Goal: Navigation & Orientation: Go to known website

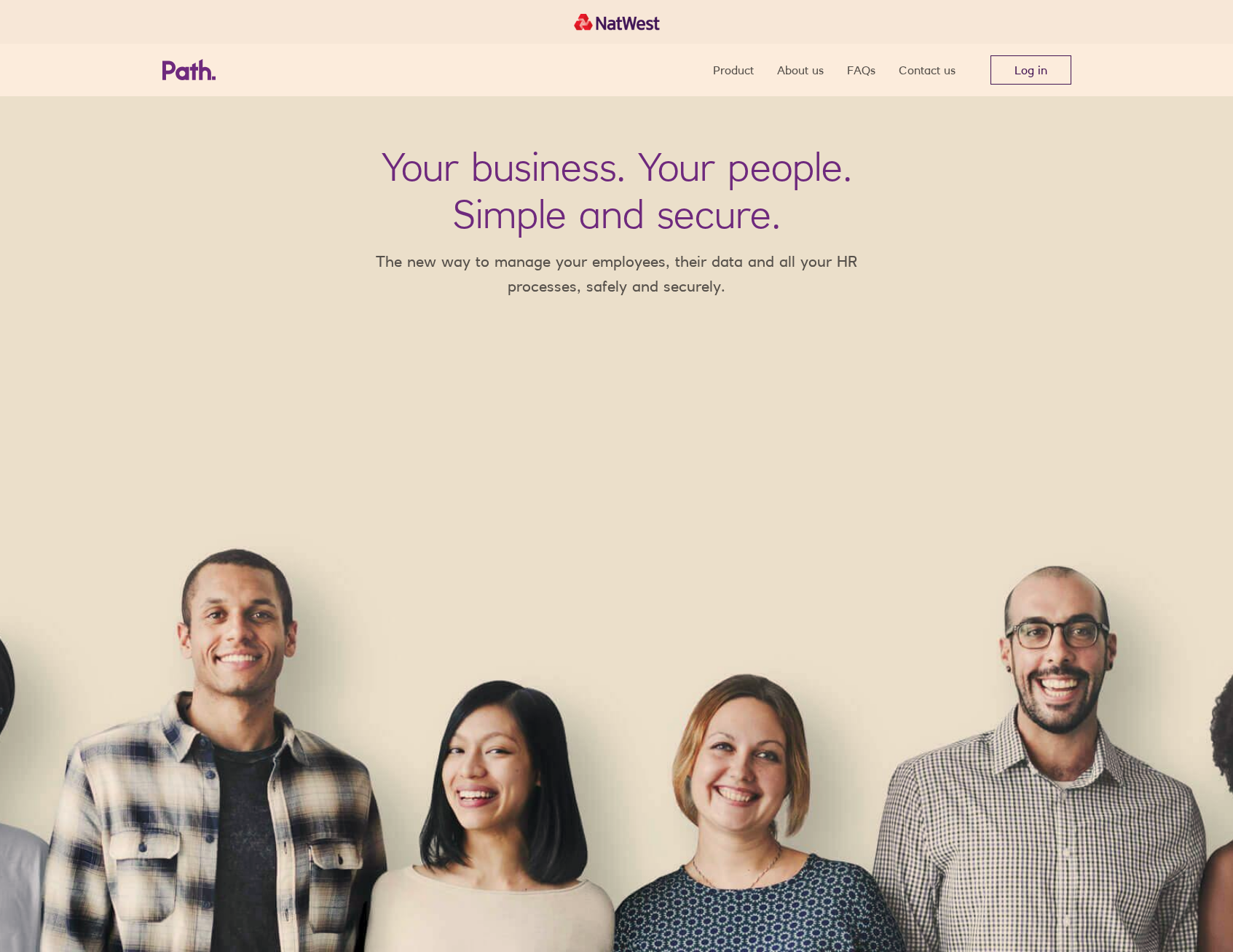
click at [1026, 64] on link "Log in" at bounding box center [1031, 70] width 81 height 29
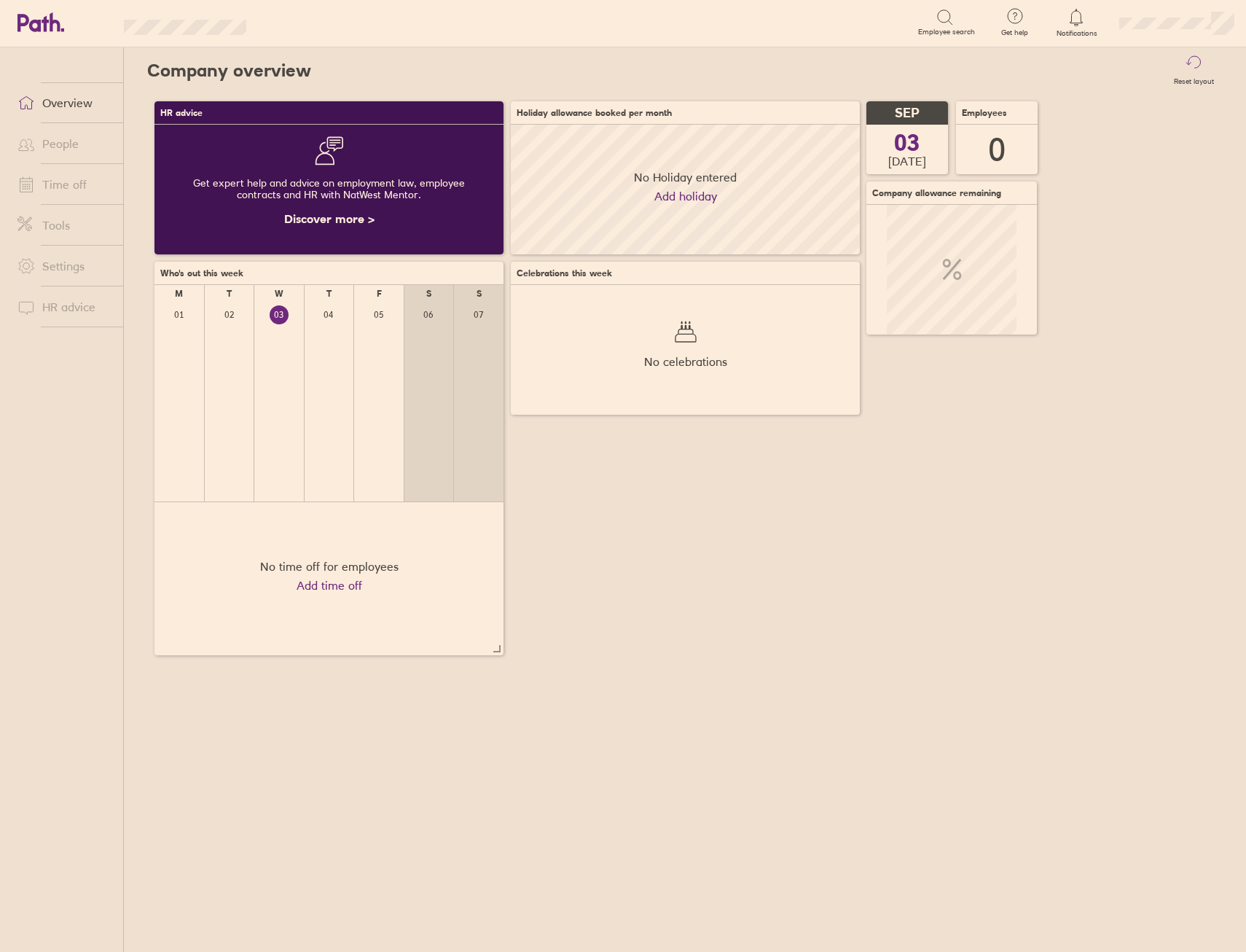
scroll to position [130, 349]
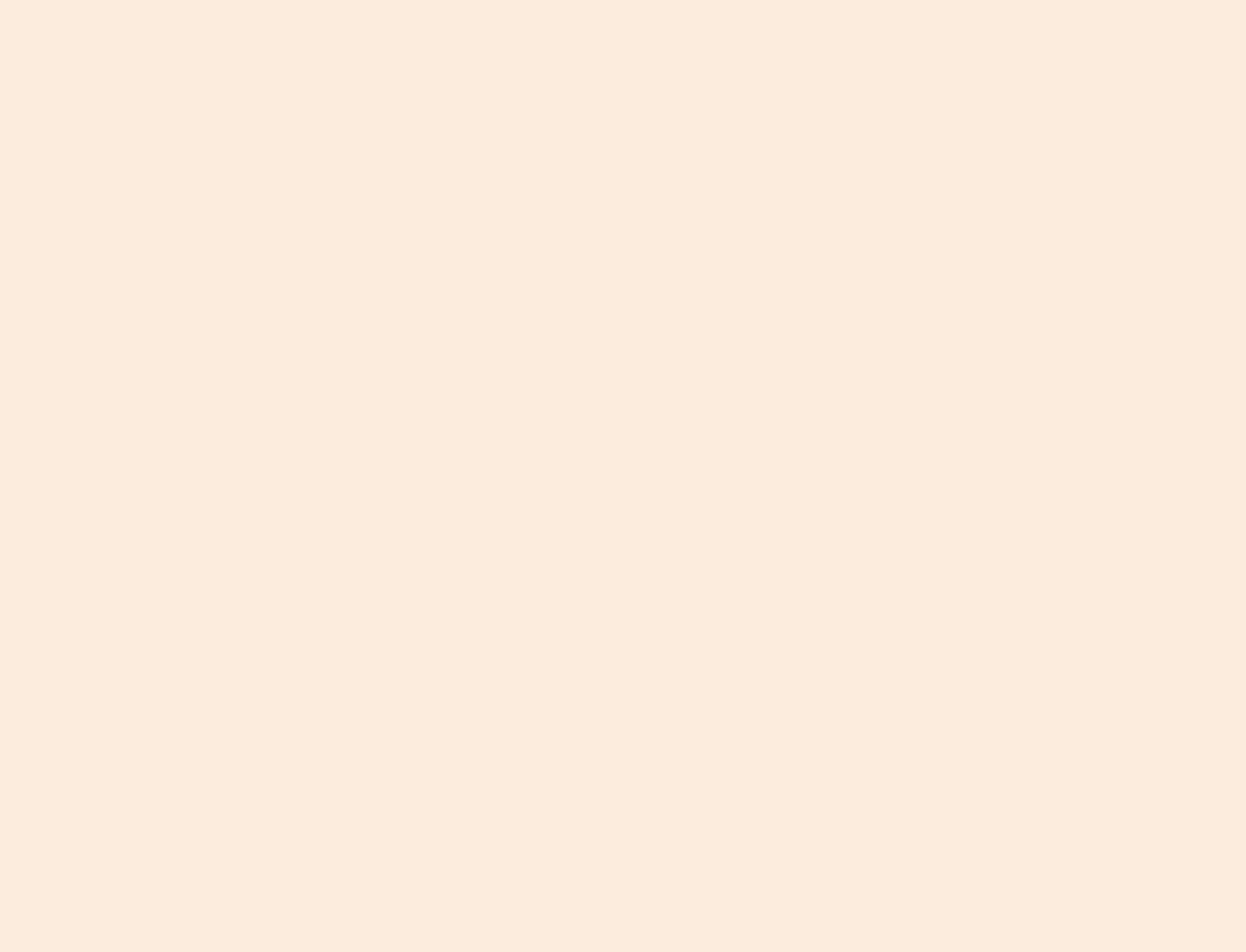
click at [1244, 280] on div at bounding box center [623, 476] width 1246 height 952
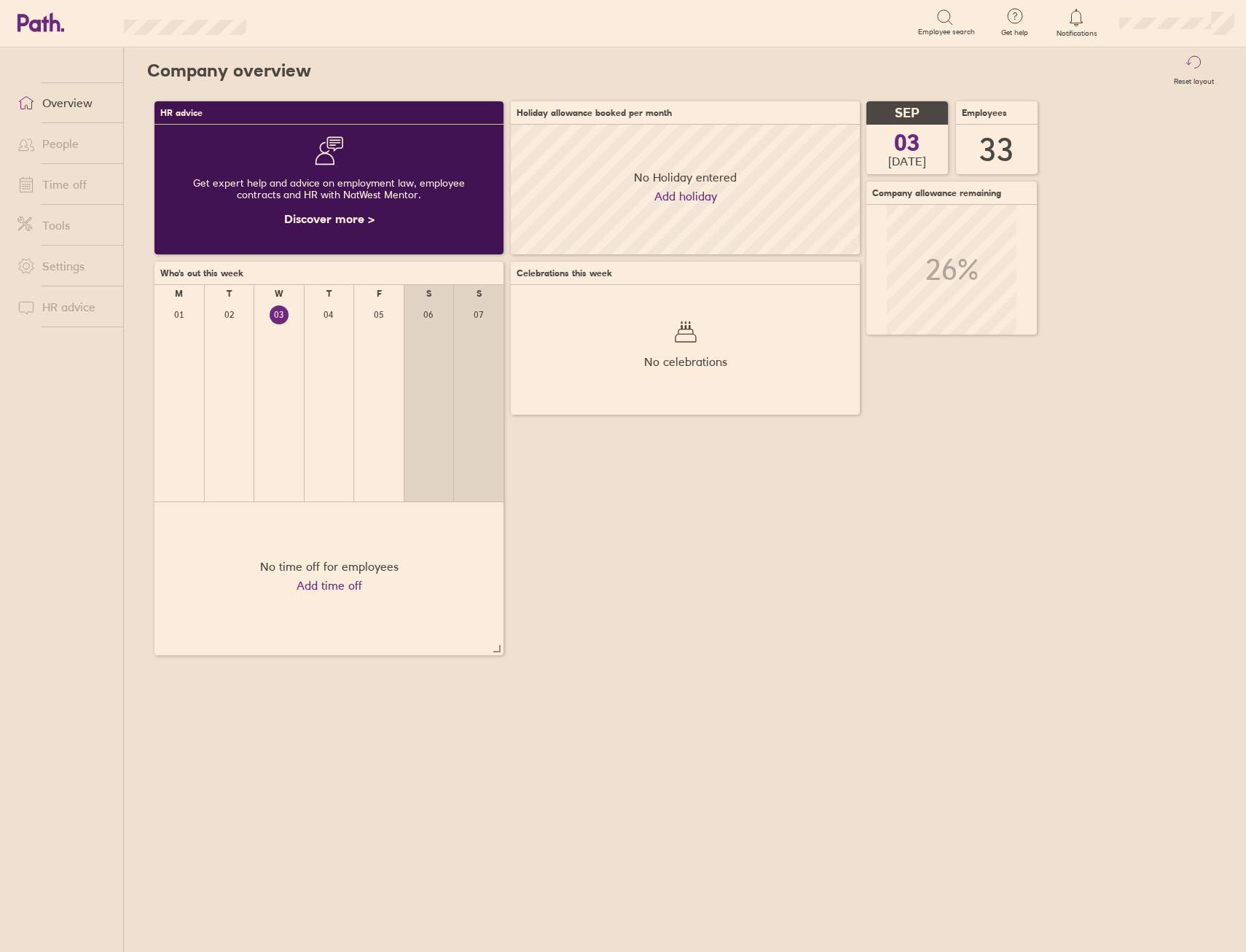
scroll to position [130, 349]
